Goal: Information Seeking & Learning: Learn about a topic

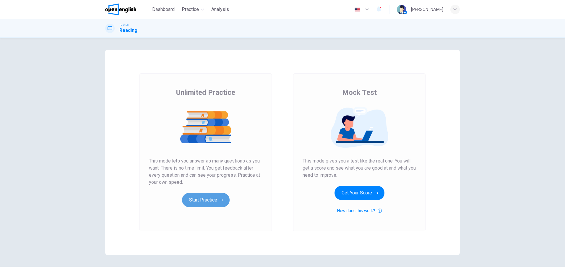
click at [191, 196] on button "Start Practice" at bounding box center [206, 200] width 48 height 14
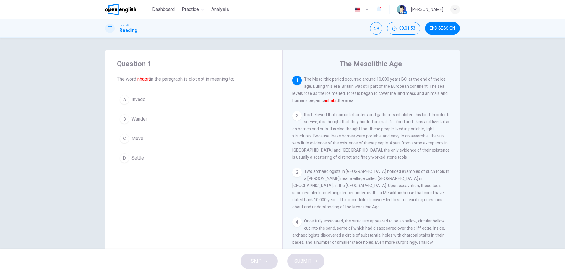
click at [137, 97] on span "Invade" at bounding box center [138, 99] width 14 height 7
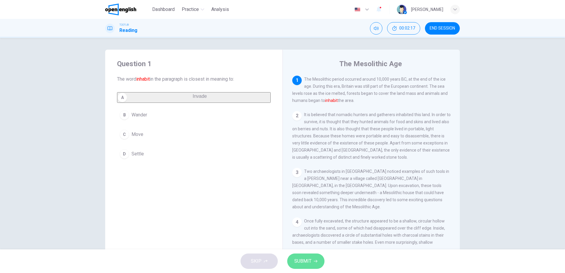
click at [312, 259] on button "SUBMIT" at bounding box center [305, 261] width 37 height 15
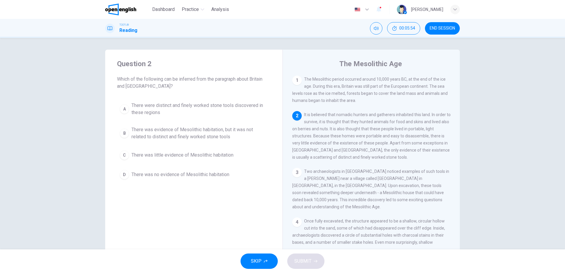
click at [195, 101] on button "A There were distinct and finely worked stone tools discovered in these regions" at bounding box center [194, 109] width 154 height 20
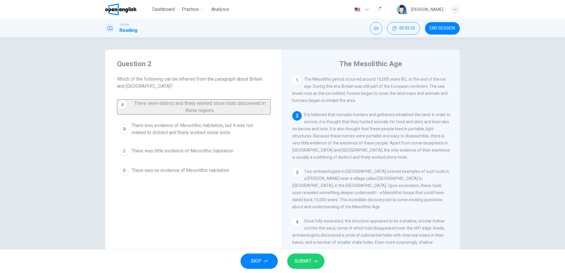
click at [311, 262] on button "SUBMIT" at bounding box center [305, 261] width 37 height 15
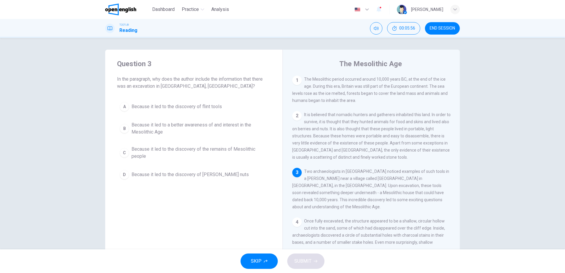
scroll to position [22, 0]
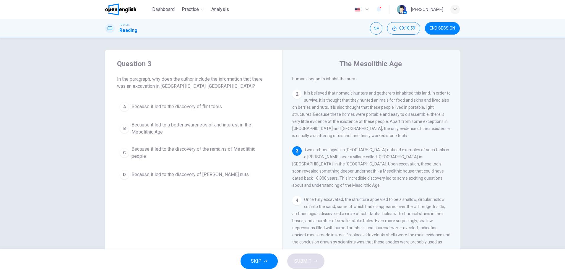
click at [204, 102] on button "A Because it led to the discovery of flint tools" at bounding box center [194, 106] width 154 height 15
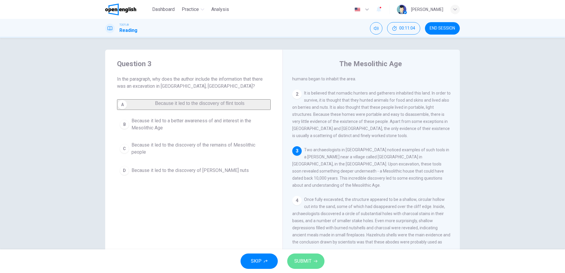
click at [303, 259] on span "SUBMIT" at bounding box center [302, 261] width 17 height 8
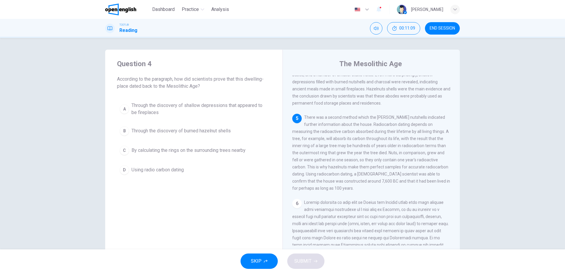
scroll to position [176, 0]
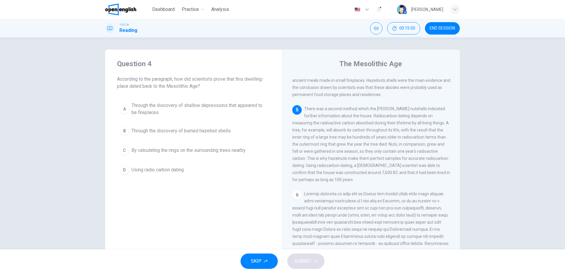
click at [159, 170] on span "Using radio carbon dating" at bounding box center [157, 169] width 52 height 7
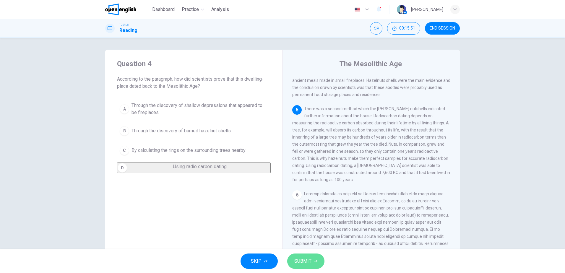
click at [307, 262] on span "SUBMIT" at bounding box center [302, 261] width 17 height 8
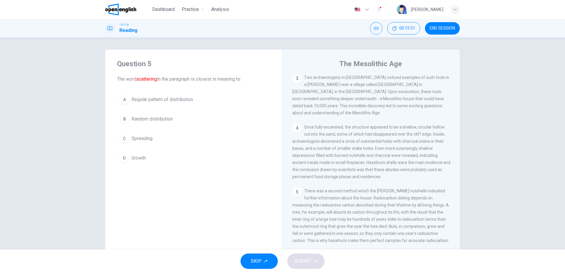
scroll to position [37, 0]
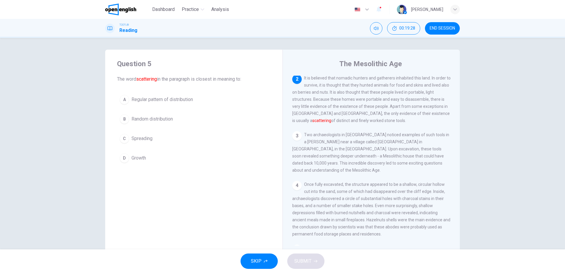
click at [161, 115] on button "B Random distribution" at bounding box center [194, 119] width 154 height 15
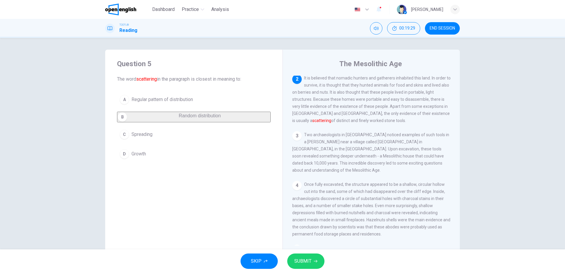
click at [309, 256] on button "SUBMIT" at bounding box center [305, 261] width 37 height 15
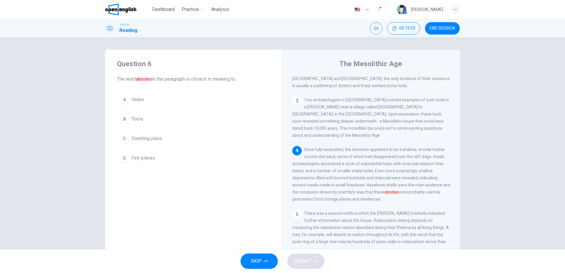
scroll to position [88, 0]
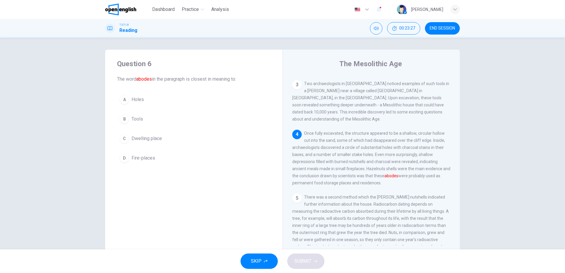
click at [143, 135] on span "Dwelling place" at bounding box center [146, 138] width 30 height 7
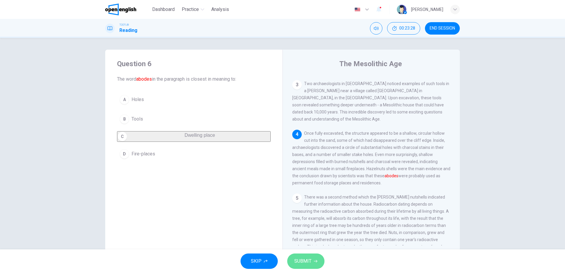
click at [303, 262] on span "SUBMIT" at bounding box center [302, 261] width 17 height 8
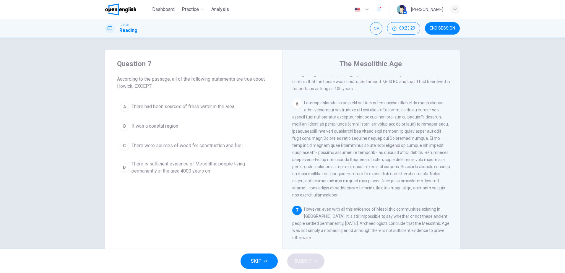
scroll to position [279, 0]
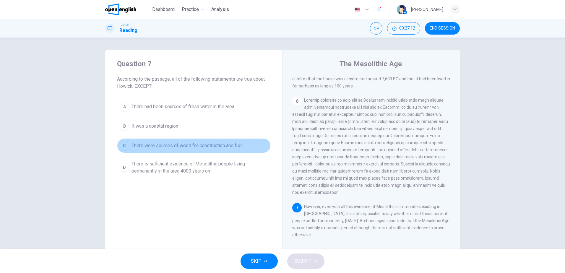
click at [194, 143] on span "There were sources of wood for construction and fuel" at bounding box center [186, 145] width 111 height 7
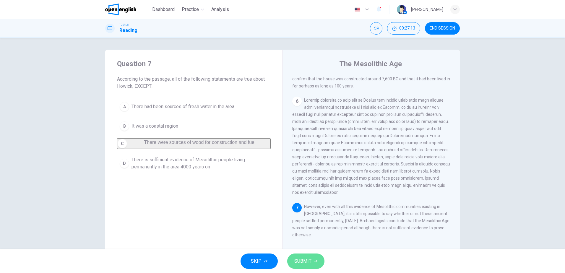
click at [318, 259] on button "SUBMIT" at bounding box center [305, 261] width 37 height 15
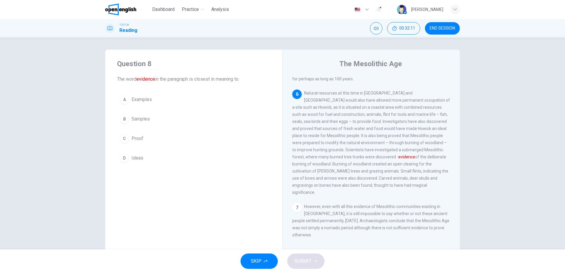
click at [133, 138] on span "Proof" at bounding box center [137, 138] width 12 height 7
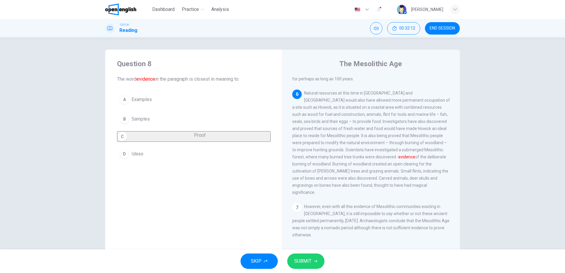
click at [308, 261] on span "SUBMIT" at bounding box center [302, 261] width 17 height 8
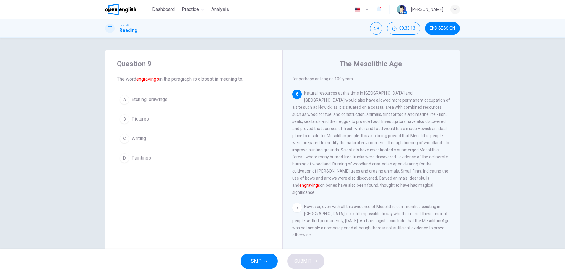
click at [149, 103] on span "Etching, drawings" at bounding box center [149, 99] width 36 height 7
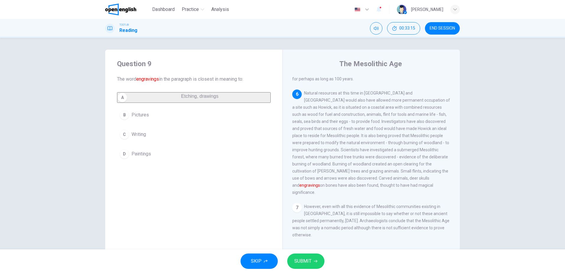
click at [306, 258] on span "SUBMIT" at bounding box center [302, 261] width 17 height 8
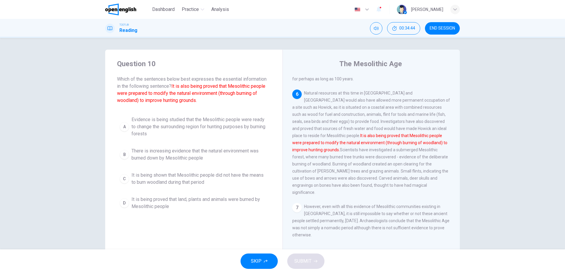
click at [169, 200] on span "It is being proved that land, plants and animals were burned by Mesolithic peop…" at bounding box center [199, 203] width 137 height 14
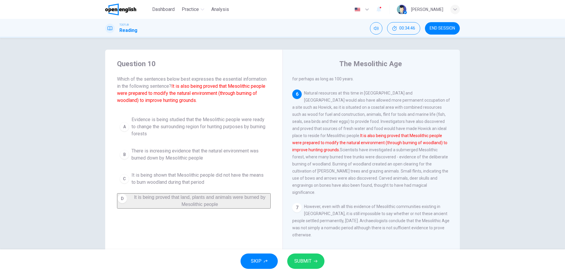
click at [316, 264] on button "SUBMIT" at bounding box center [305, 261] width 37 height 15
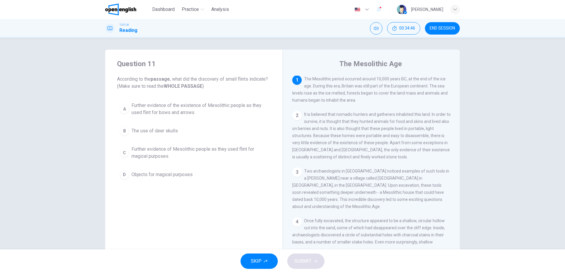
scroll to position [0, 0]
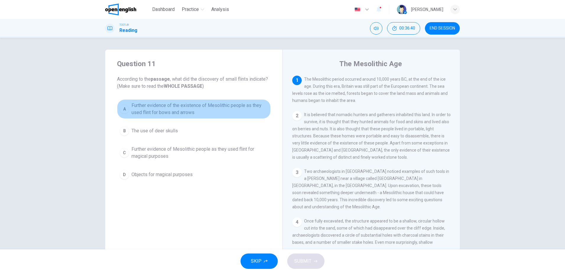
click at [207, 109] on span "Further evidence of the existence of Mesolithic people as they used flint for b…" at bounding box center [199, 109] width 137 height 14
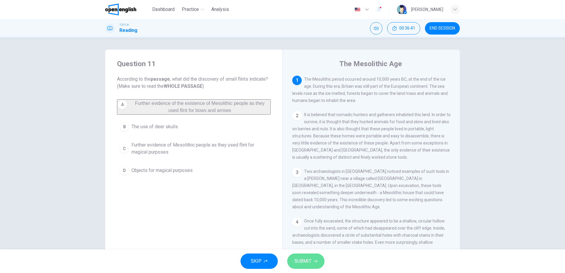
click at [303, 255] on button "SUBMIT" at bounding box center [305, 261] width 37 height 15
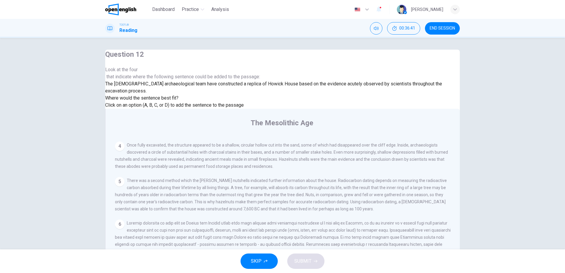
scroll to position [287, 0]
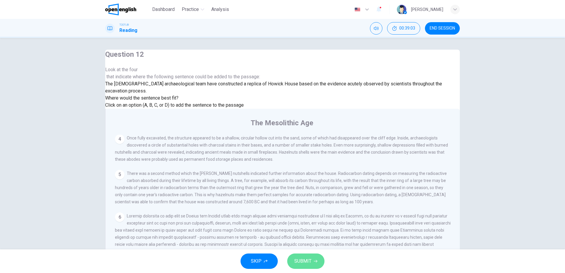
click at [306, 261] on span "SUBMIT" at bounding box center [302, 261] width 17 height 8
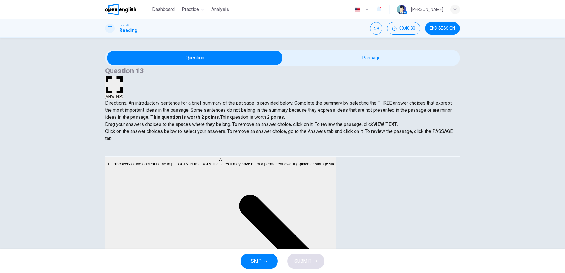
scroll to position [138, 0]
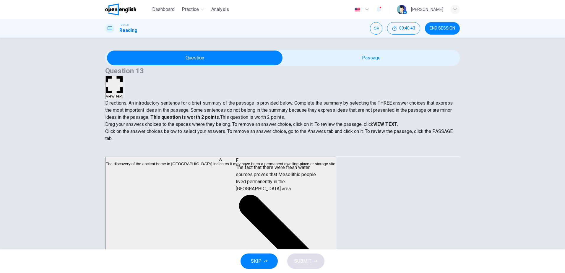
drag, startPoint x: 164, startPoint y: 222, endPoint x: 287, endPoint y: 174, distance: 131.6
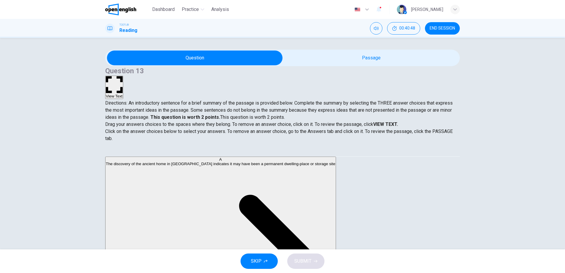
scroll to position [58, 0]
drag, startPoint x: 164, startPoint y: 183, endPoint x: 317, endPoint y: 203, distance: 154.0
drag, startPoint x: 167, startPoint y: 170, endPoint x: 308, endPoint y: 230, distance: 152.9
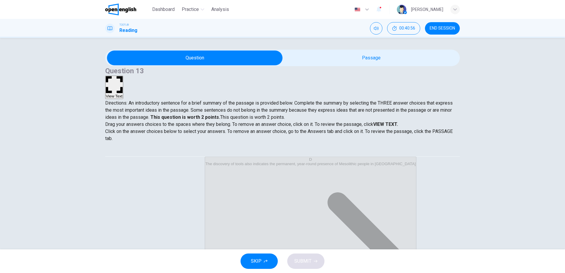
scroll to position [0, 0]
click at [307, 260] on span "SUBMIT" at bounding box center [302, 261] width 17 height 8
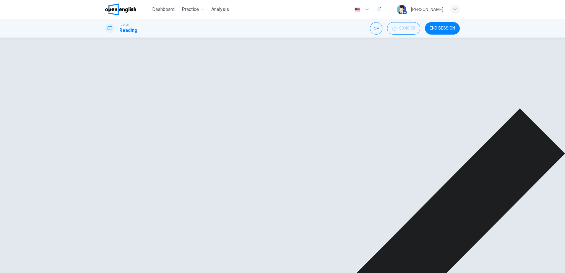
scroll to position [17, 0]
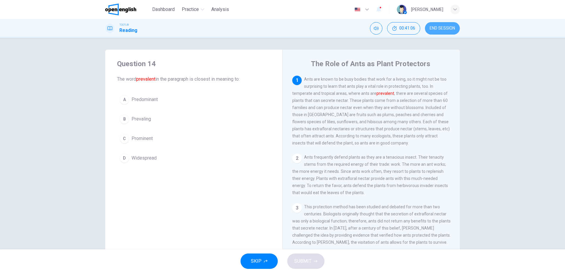
click at [434, 29] on span "END SESSION" at bounding box center [442, 28] width 25 height 5
